Goal: Task Accomplishment & Management: Manage account settings

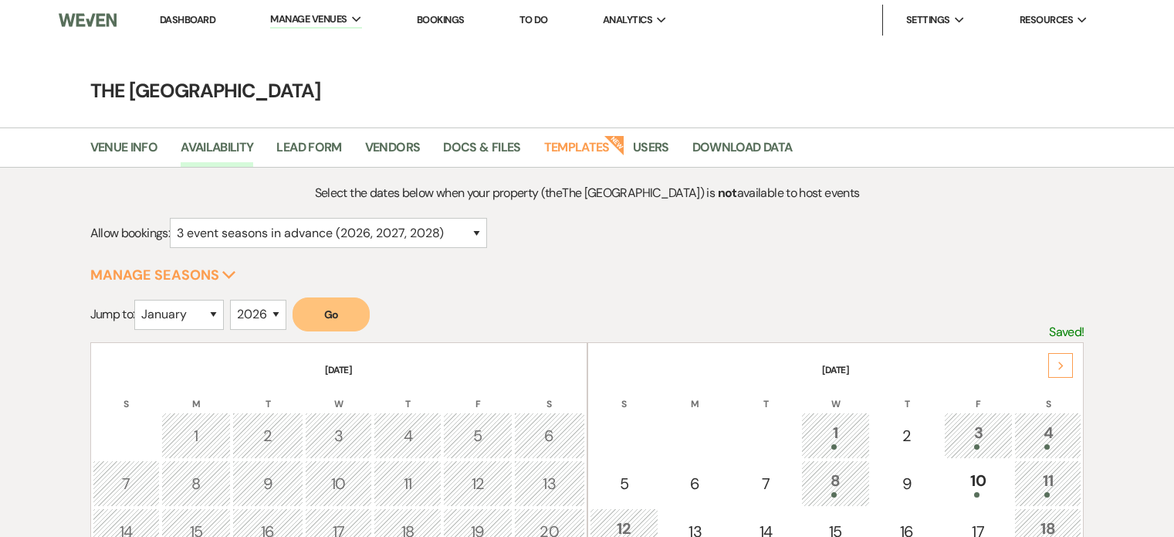
select select "3"
select select "2026"
click at [208, 315] on select "January February March April May June July August September October November De…" at bounding box center [179, 315] width 90 height 30
click at [138, 300] on select "January February March April May June July August September October November De…" at bounding box center [179, 315] width 90 height 30
click at [202, 312] on select "January February March April May June July August September October November De…" at bounding box center [179, 315] width 90 height 30
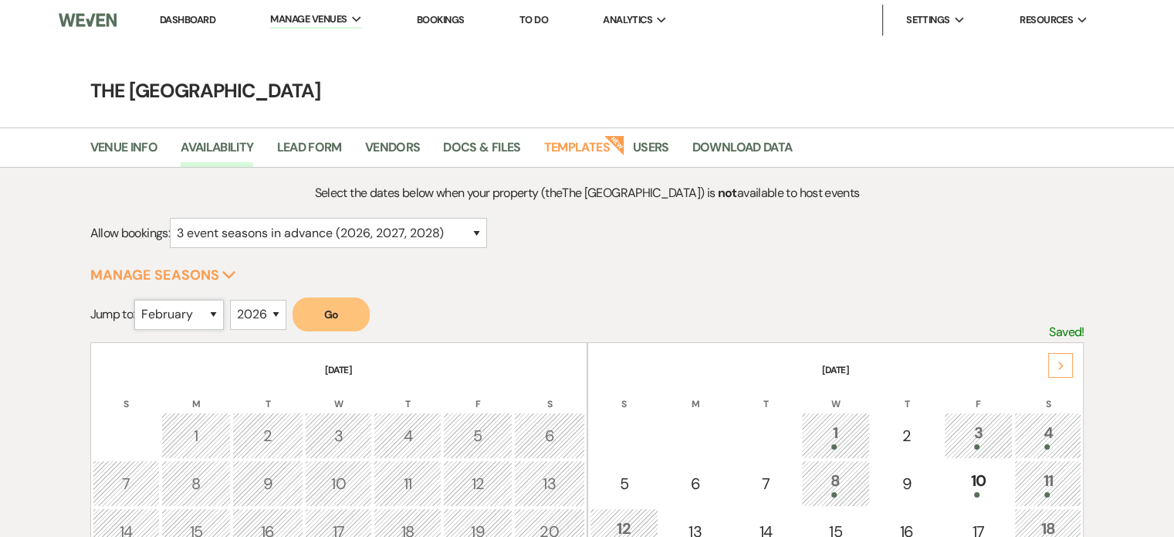
select select "3"
click at [138, 300] on select "January February March April May June July August September October November De…" at bounding box center [179, 315] width 90 height 30
click at [320, 308] on button "Go" at bounding box center [331, 314] width 77 height 34
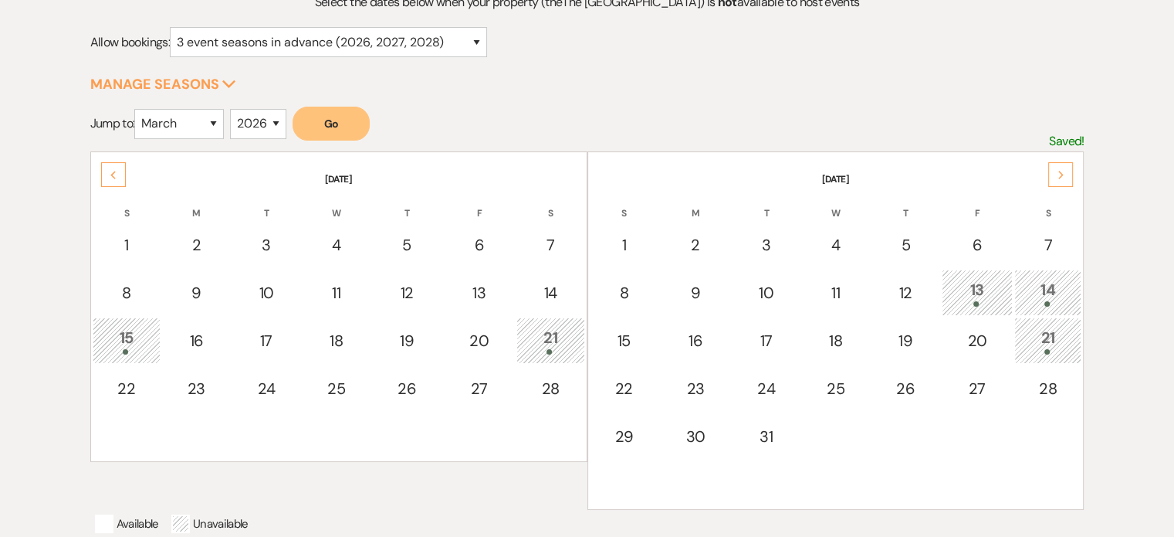
scroll to position [232, 0]
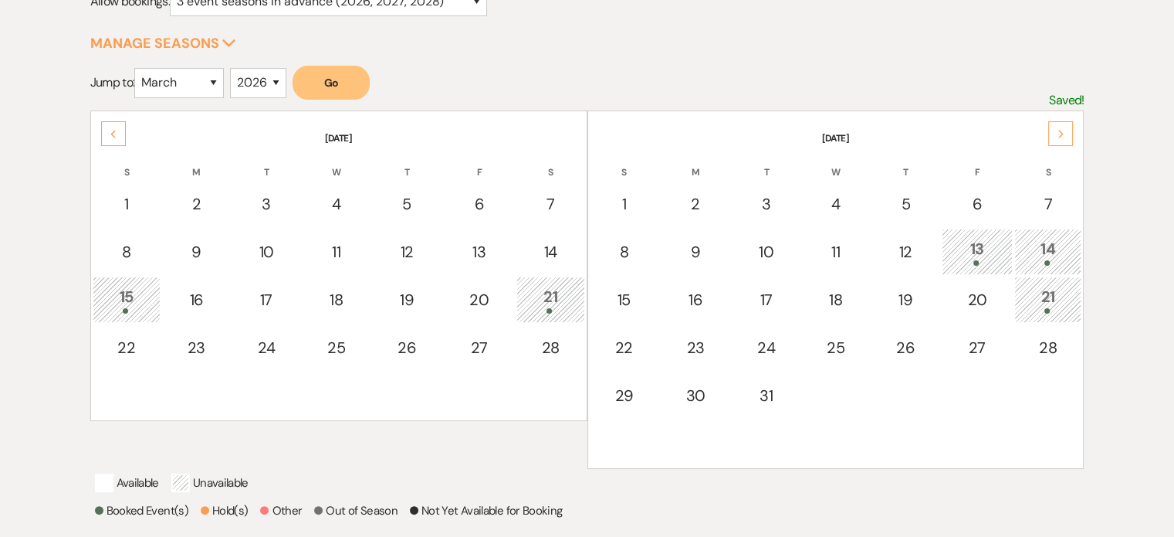
click at [1055, 127] on div "Next" at bounding box center [1061, 133] width 25 height 25
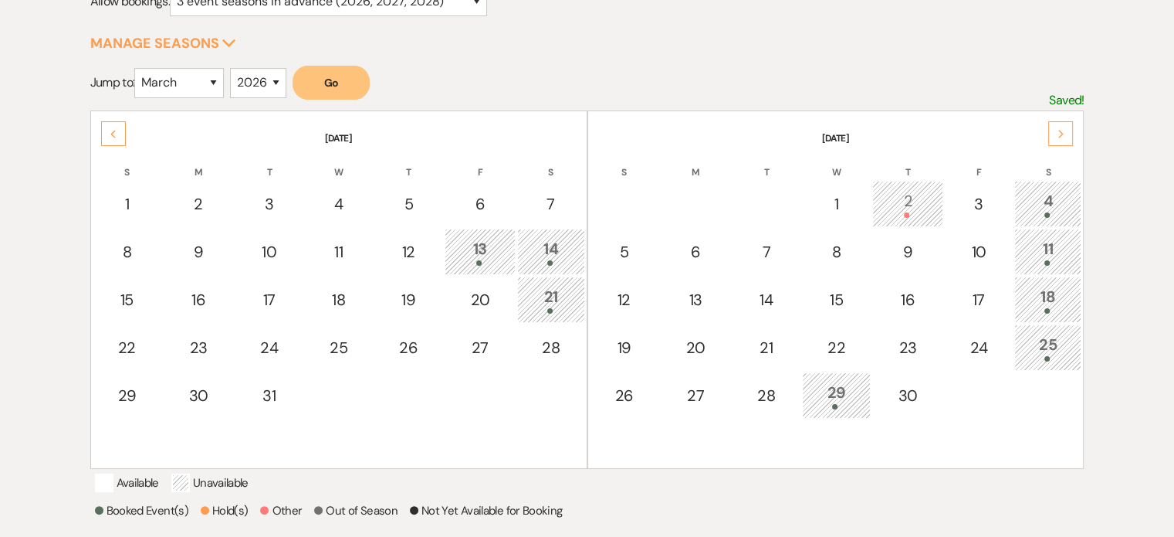
click at [1055, 127] on div "Next" at bounding box center [1061, 133] width 25 height 25
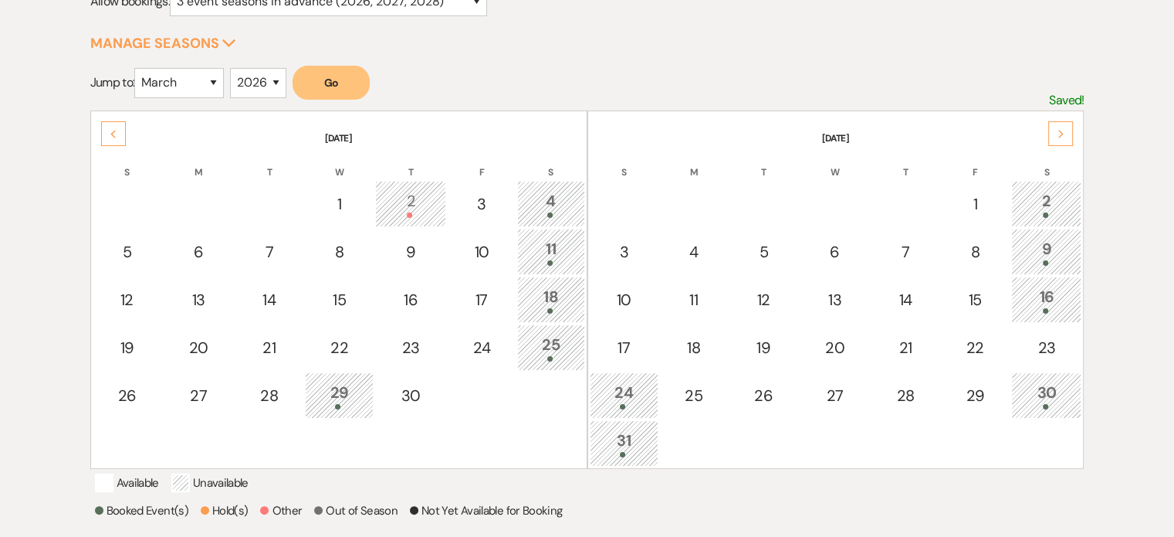
click at [1055, 127] on div "Next" at bounding box center [1061, 133] width 25 height 25
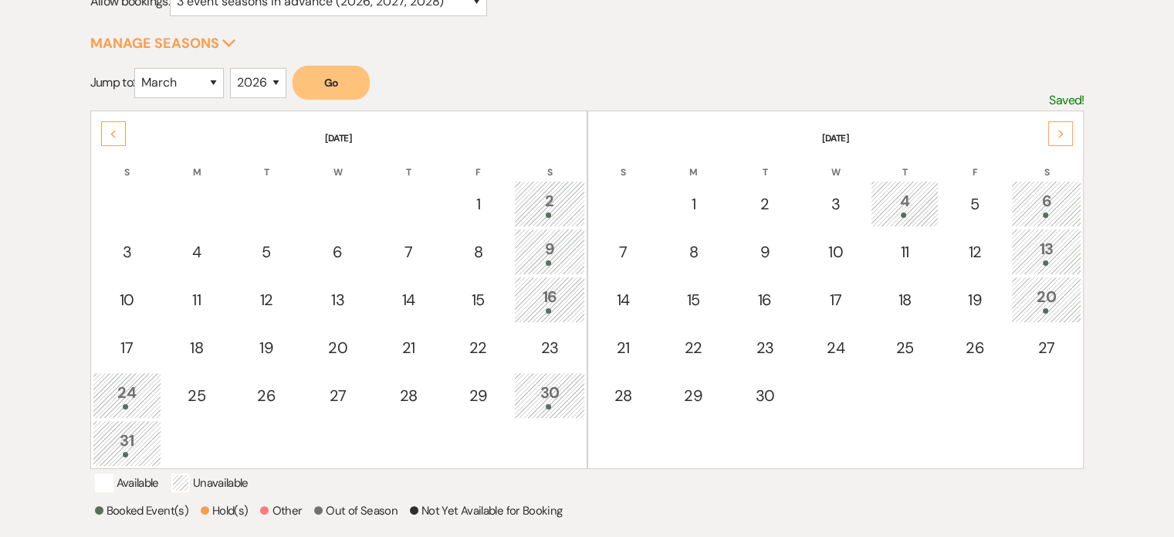
click at [1055, 127] on div "Next" at bounding box center [1061, 133] width 25 height 25
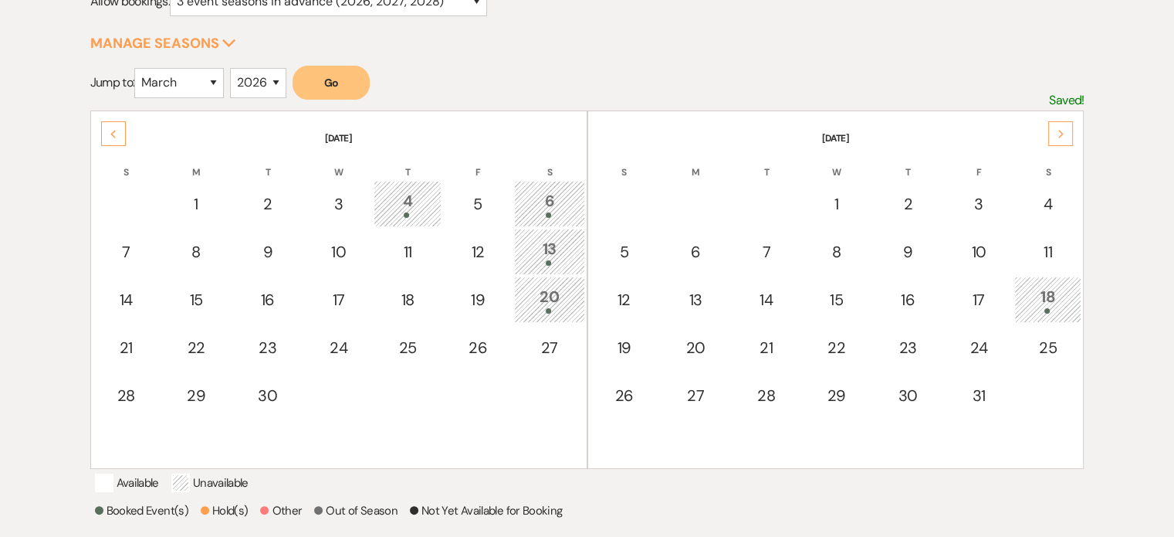
click at [1055, 127] on div "Next" at bounding box center [1061, 133] width 25 height 25
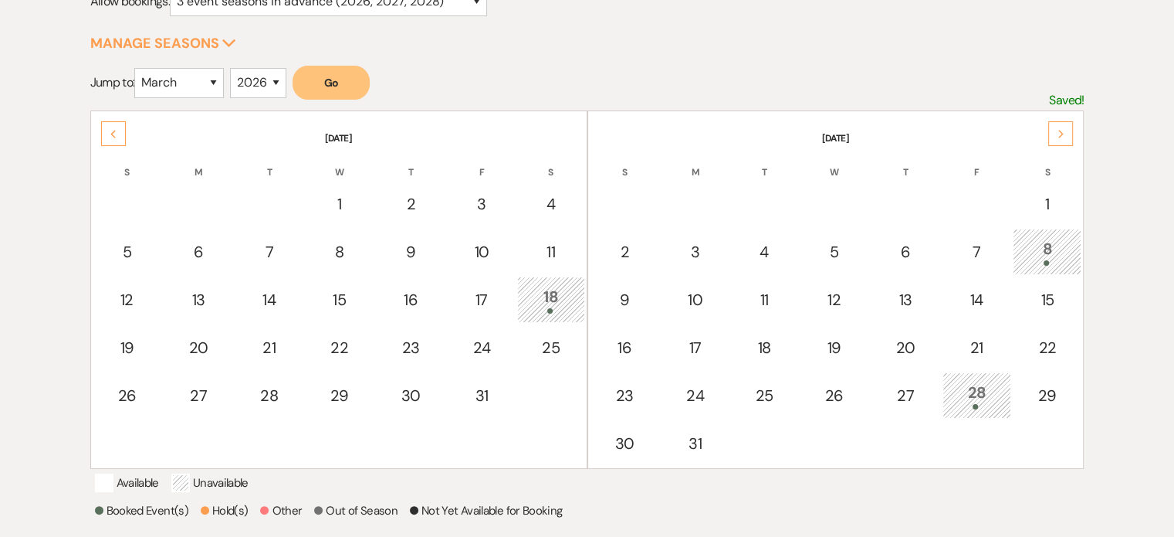
click at [1055, 127] on div "Next" at bounding box center [1061, 133] width 25 height 25
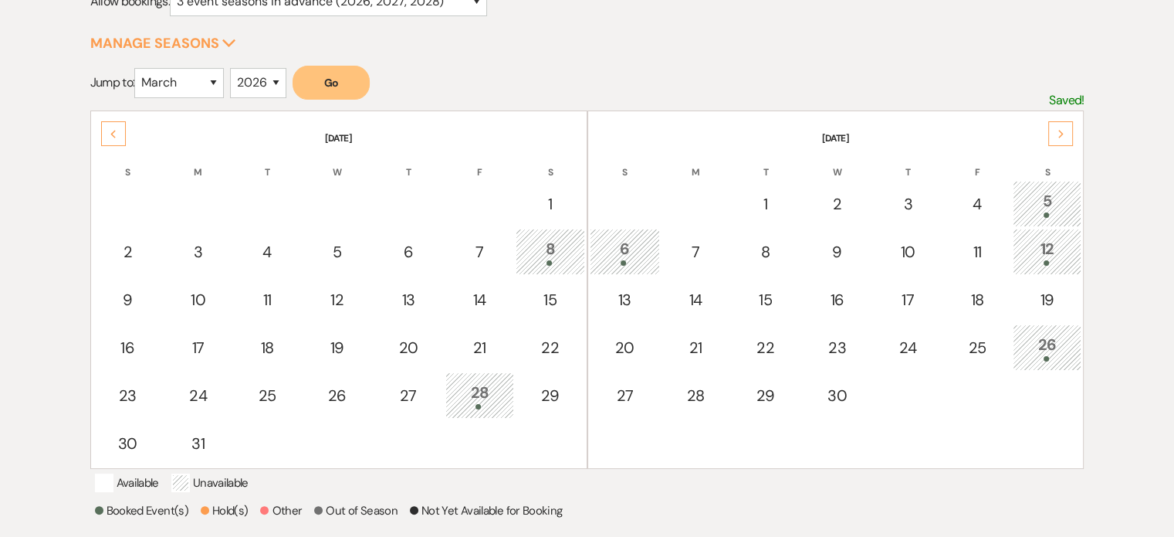
click at [1055, 127] on div "Next" at bounding box center [1061, 133] width 25 height 25
